Goal: Register for event/course

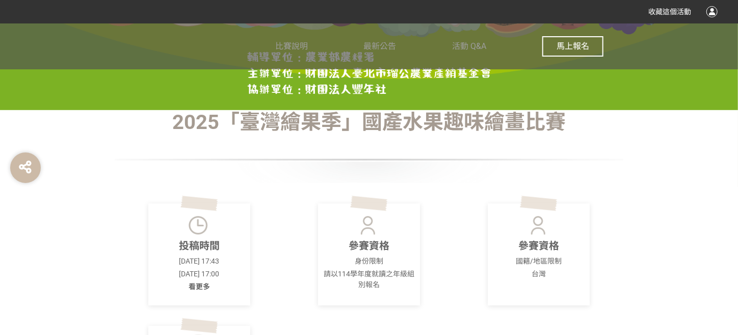
scroll to position [204, 0]
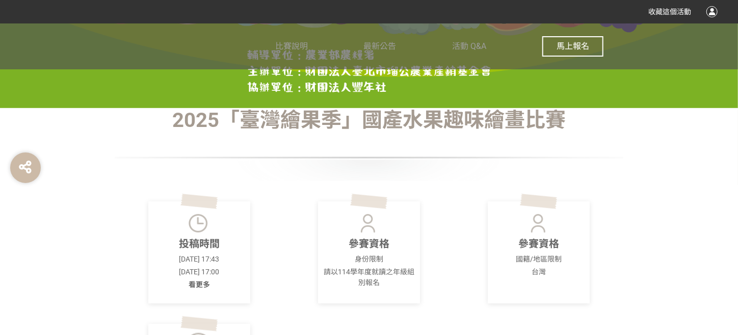
drag, startPoint x: 167, startPoint y: 271, endPoint x: 230, endPoint y: 276, distance: 63.4
click at [230, 276] on p "[DATE] 17:00" at bounding box center [199, 272] width 96 height 11
click at [280, 258] on div "投稿時間 [DATE] 17:43 [DATE] 17:00 看更多" at bounding box center [199, 252] width 170 height 102
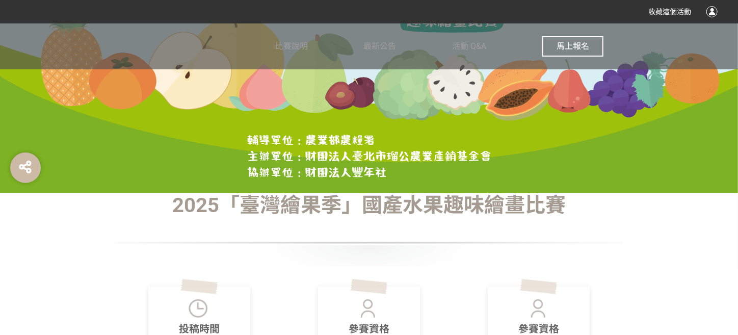
scroll to position [102, 0]
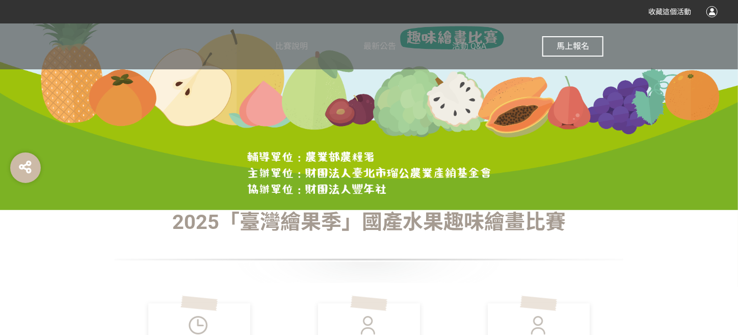
click at [579, 47] on span "馬上報名" at bounding box center [572, 46] width 33 height 10
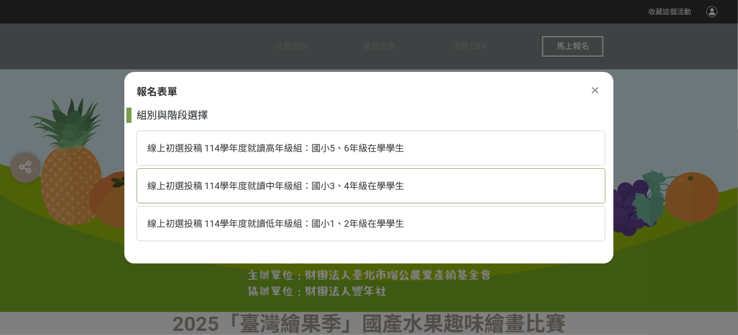
click at [295, 182] on span "線上初選投稿 114學年度就讀中年級組：國小3、4年級在學學生" at bounding box center [275, 185] width 257 height 11
select select "185293:185538"
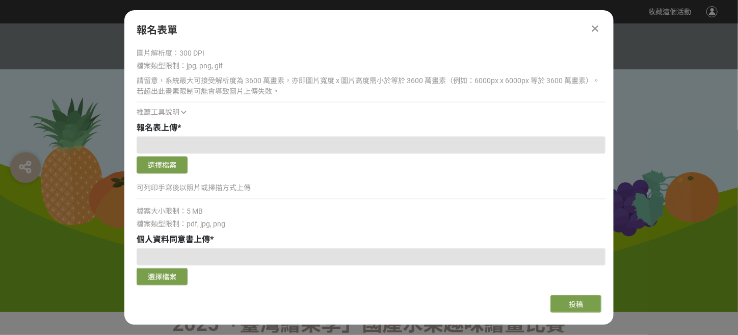
scroll to position [917, 0]
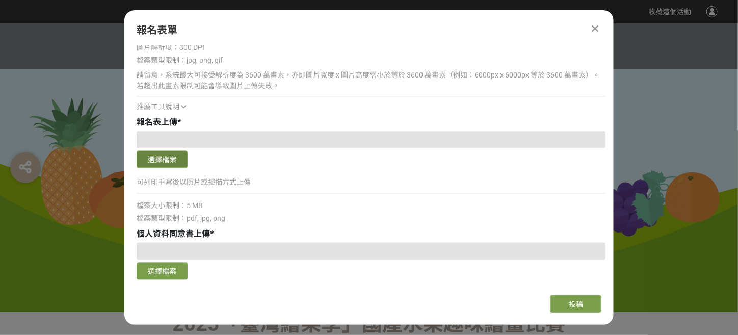
click at [174, 160] on button "選擇檔案" at bounding box center [162, 159] width 51 height 17
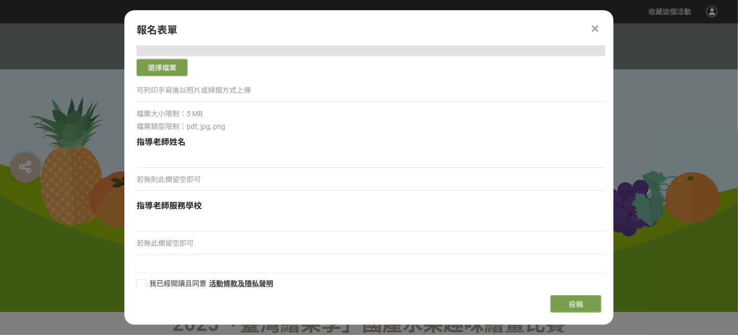
scroll to position [1128, 0]
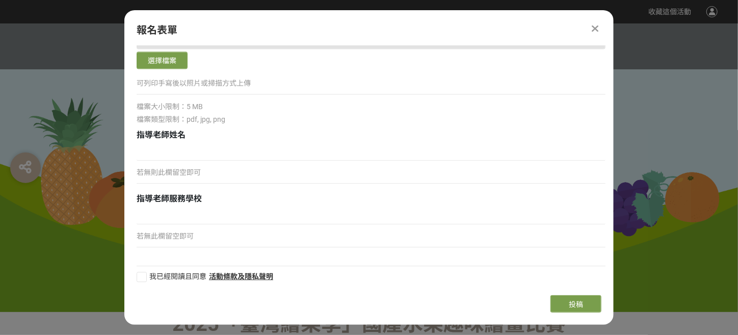
click at [596, 25] on icon at bounding box center [595, 28] width 7 height 10
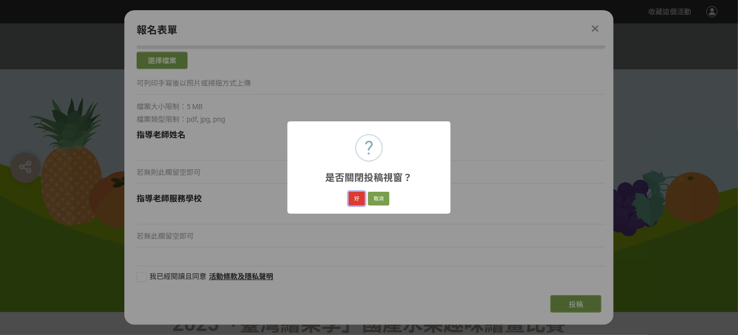
click at [359, 200] on button "好" at bounding box center [357, 199] width 16 height 14
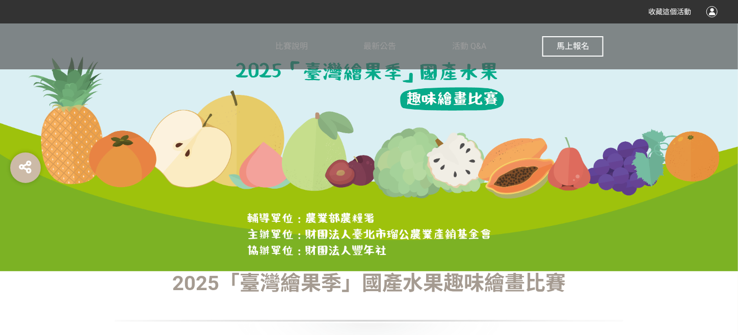
scroll to position [0, 0]
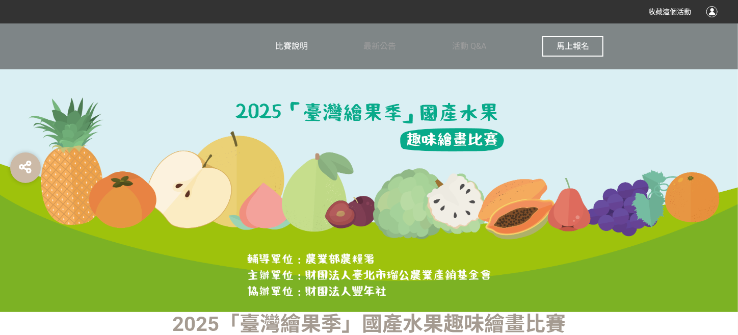
click at [292, 44] on span "比賽說明" at bounding box center [291, 46] width 33 height 10
click at [301, 48] on span "比賽說明" at bounding box center [291, 46] width 33 height 10
click at [290, 44] on span "比賽說明" at bounding box center [291, 46] width 33 height 10
click at [385, 46] on span "最新公告" at bounding box center [380, 46] width 33 height 10
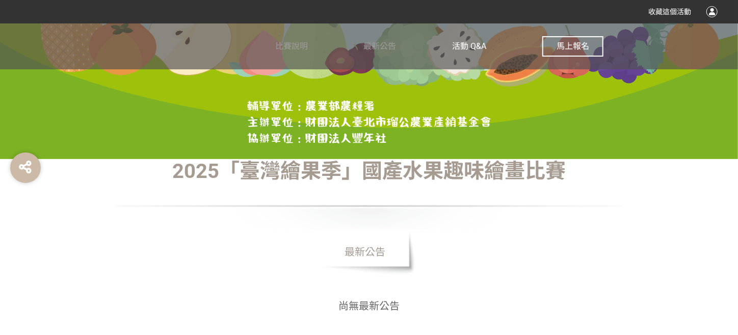
click at [462, 44] on span "活動 Q&A" at bounding box center [469, 46] width 34 height 10
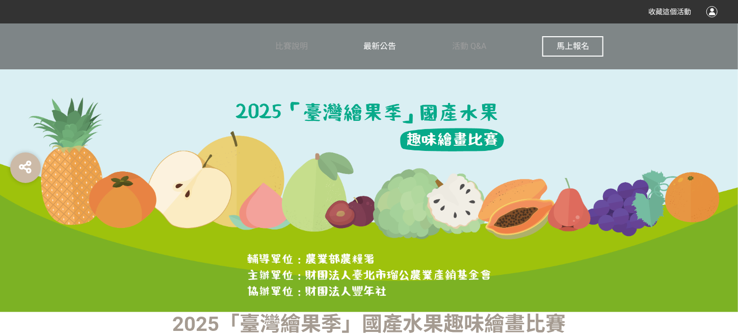
click at [383, 46] on span "最新公告" at bounding box center [380, 46] width 33 height 10
click at [306, 47] on span "比賽說明" at bounding box center [291, 46] width 33 height 10
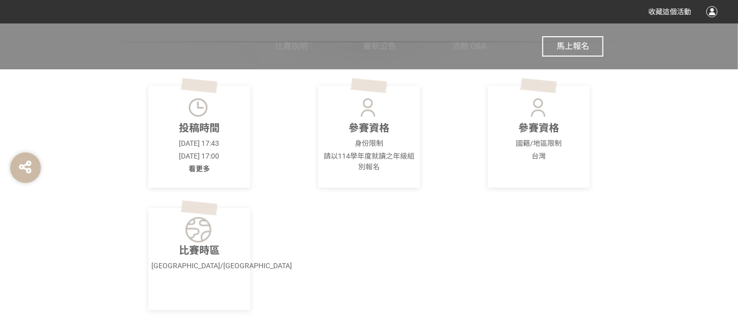
scroll to position [306, 0]
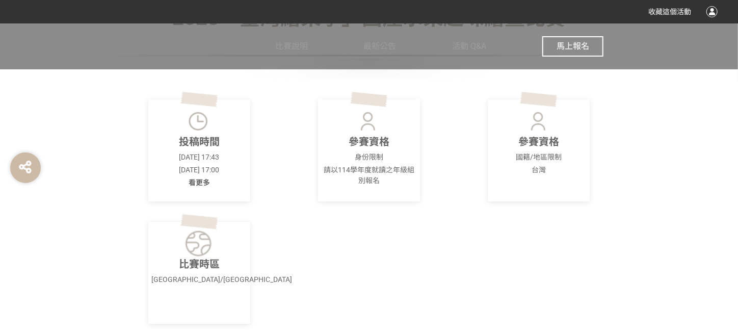
click at [198, 183] on span "看更多" at bounding box center [199, 182] width 21 height 8
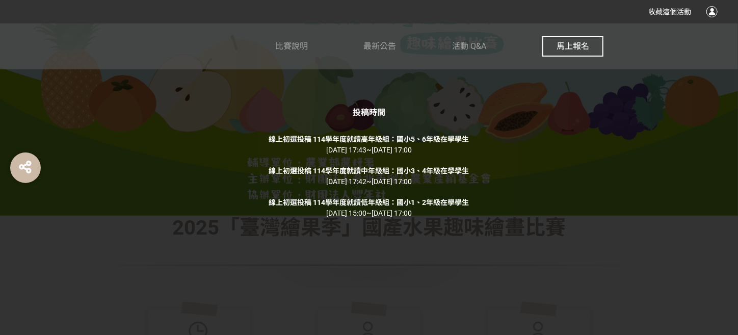
scroll to position [0, 0]
